Goal: Task Accomplishment & Management: Manage account settings

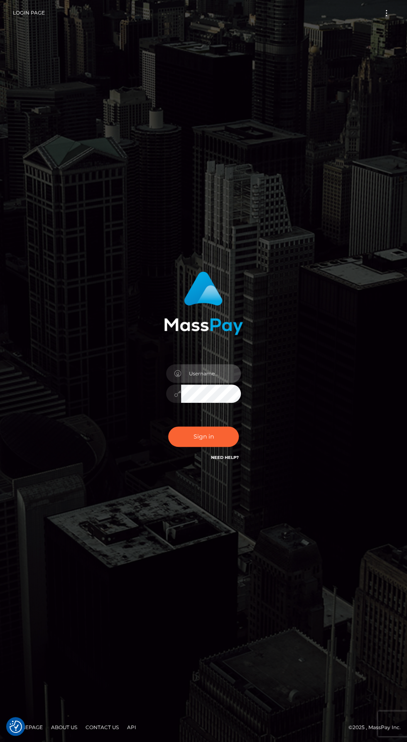
click at [211, 383] on input "text" at bounding box center [211, 373] width 60 height 19
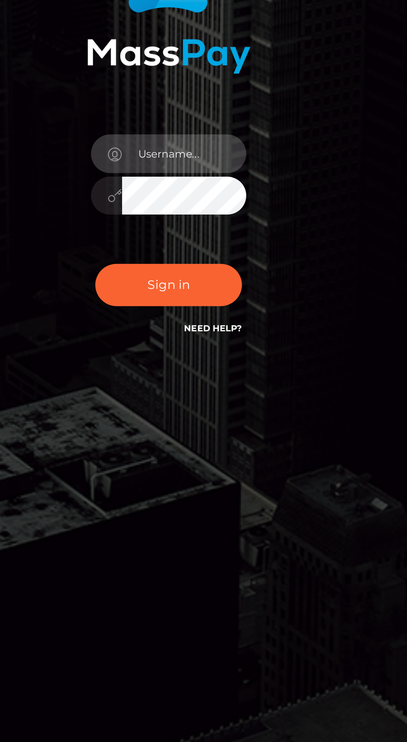
type input "[EMAIL_ADDRESS][DOMAIN_NAME]"
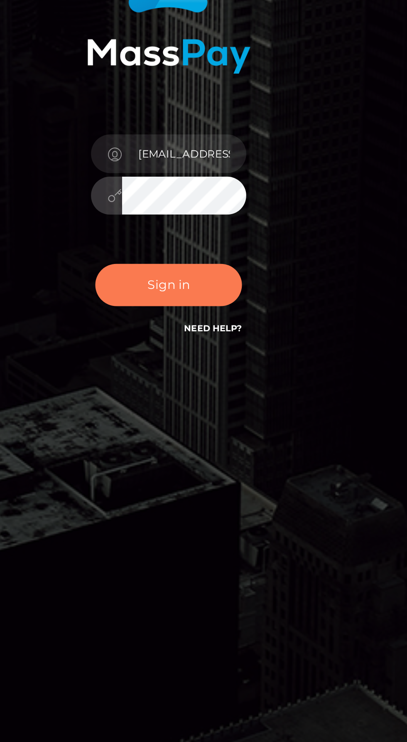
click at [225, 447] on button "Sign in" at bounding box center [203, 436] width 71 height 20
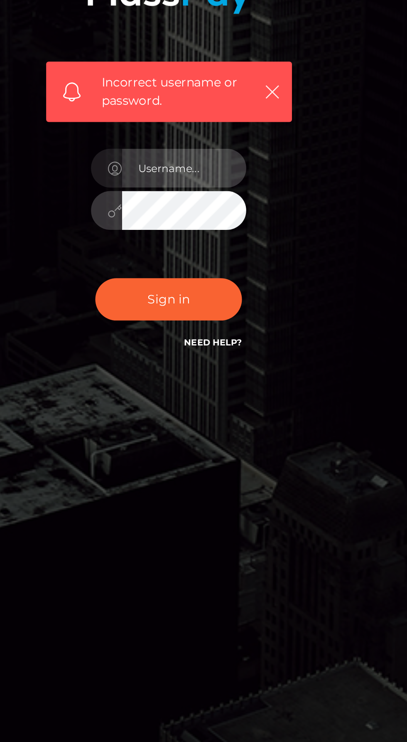
click at [222, 400] on input "text" at bounding box center [211, 391] width 60 height 19
type input "[EMAIL_ADDRESS][DOMAIN_NAME]"
click at [219, 400] on input "[EMAIL_ADDRESS][DOMAIN_NAME]" at bounding box center [211, 391] width 60 height 19
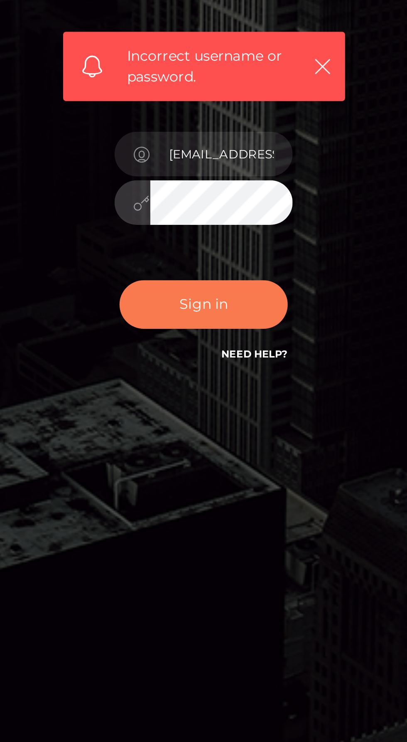
click at [213, 464] on button "Sign in" at bounding box center [203, 454] width 71 height 20
